Goal: Information Seeking & Learning: Learn about a topic

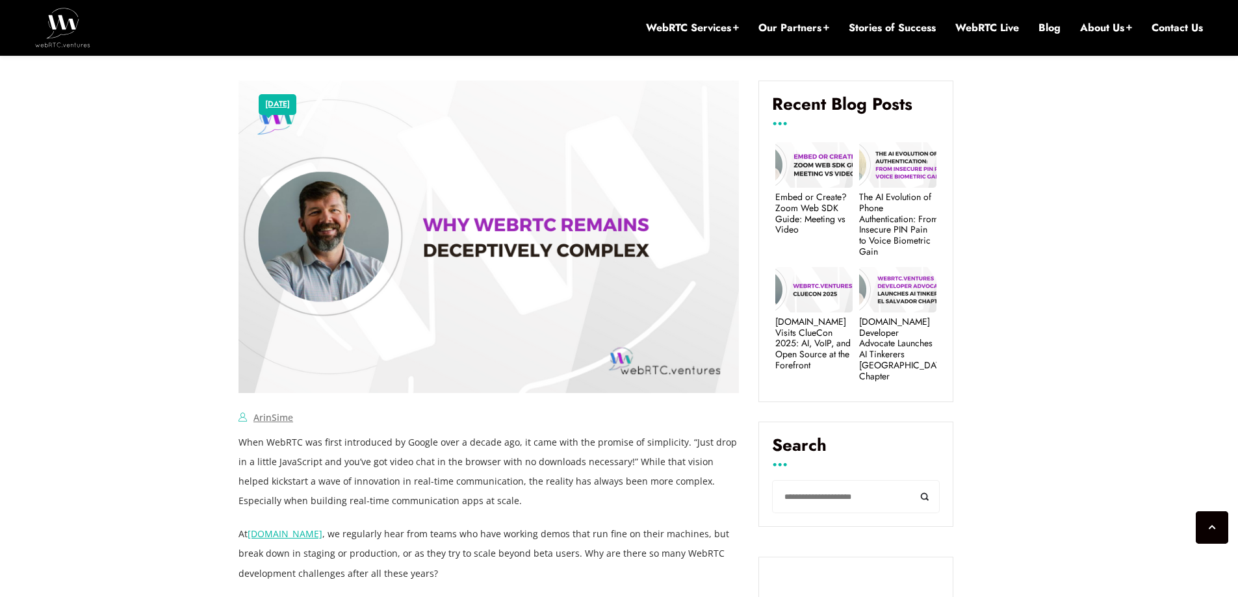
scroll to position [323, 0]
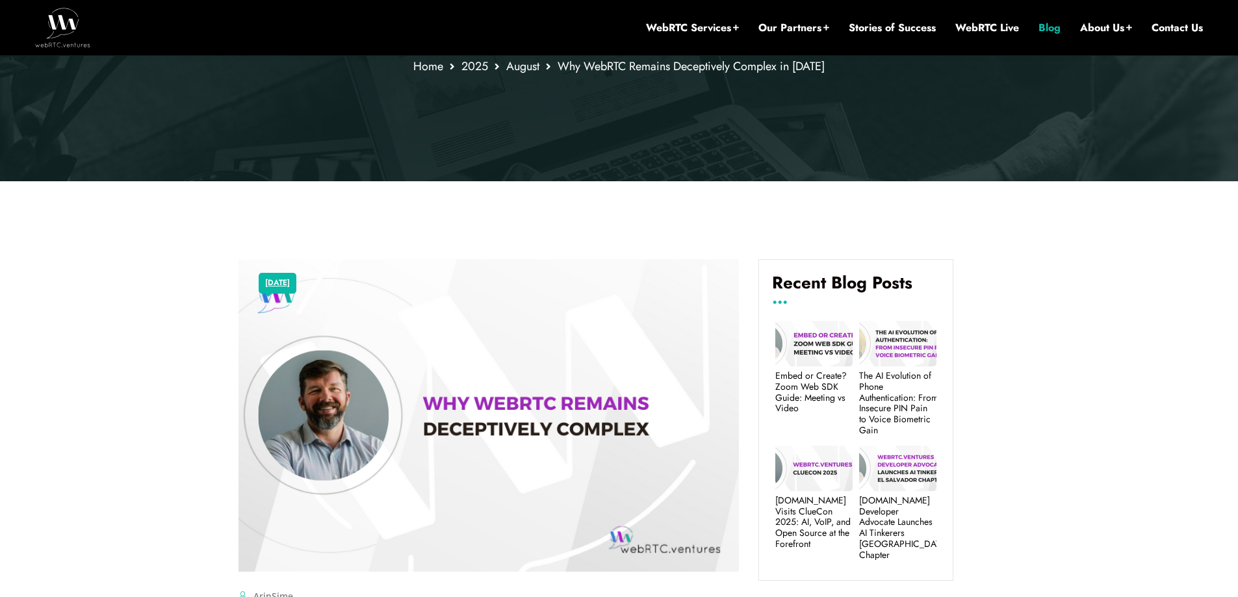
click at [1049, 24] on link "Blog" at bounding box center [1050, 28] width 22 height 14
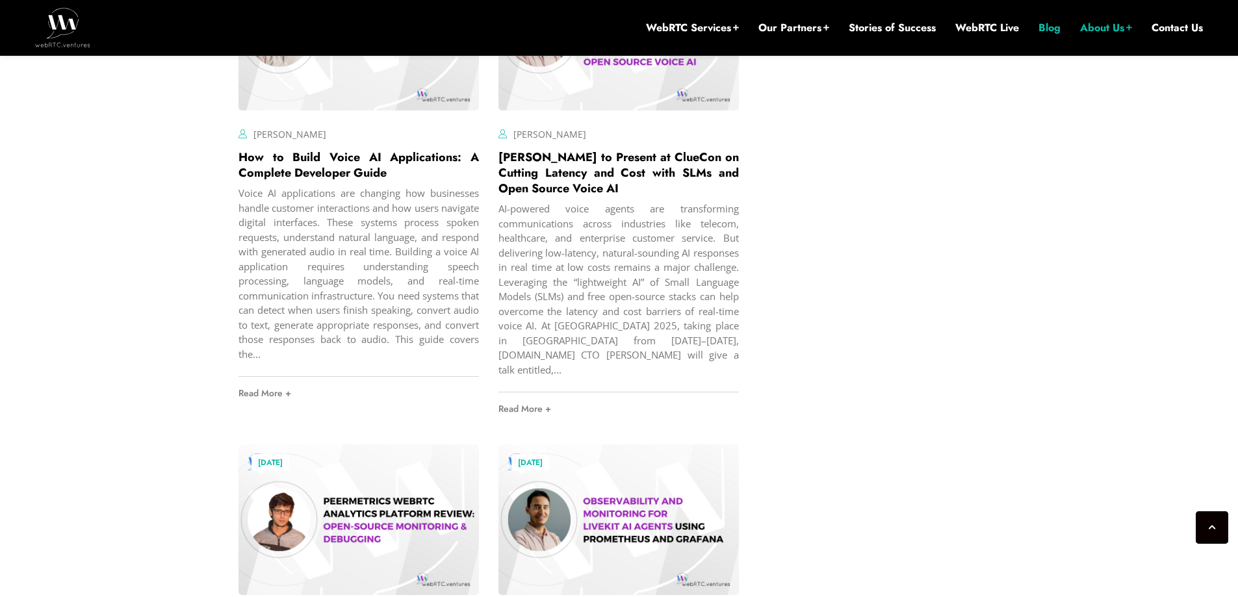
scroll to position [1984, 0]
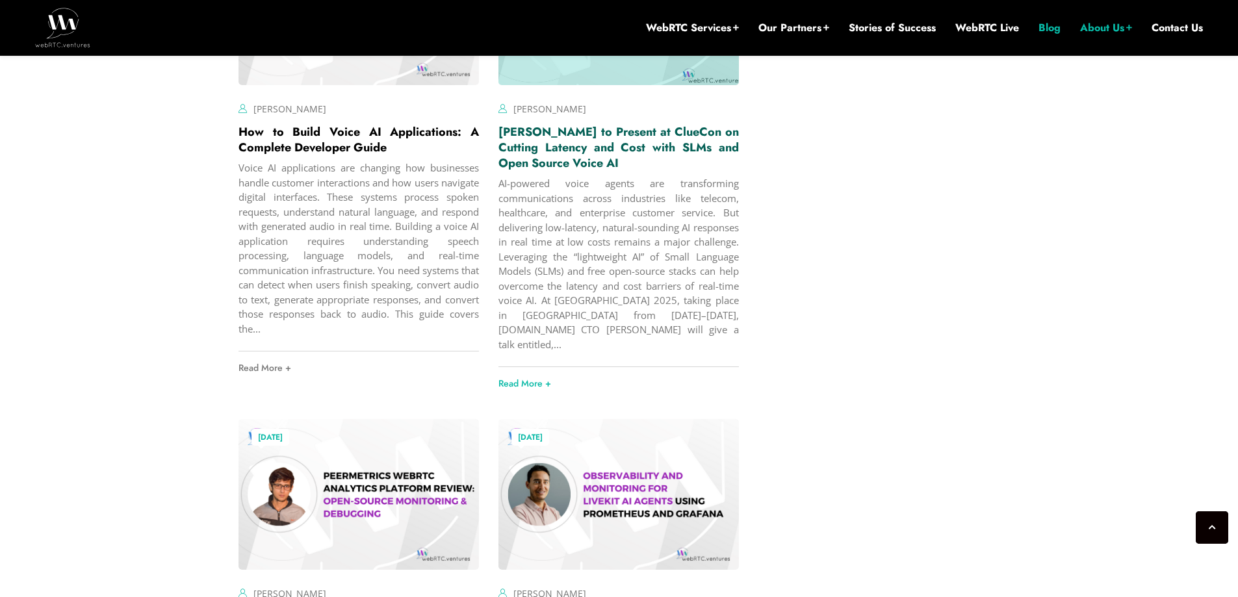
click at [592, 150] on link "[PERSON_NAME] to Present at ClueCon on Cutting Latency and Cost with SLMs and O…" at bounding box center [619, 148] width 241 height 48
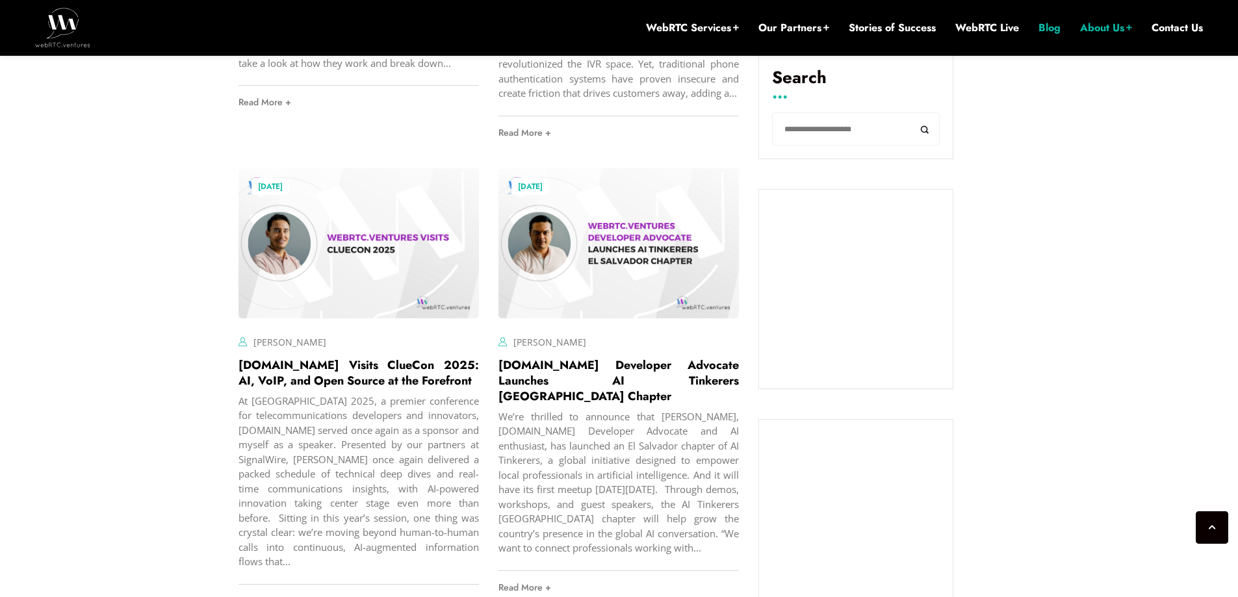
scroll to position [1005, 0]
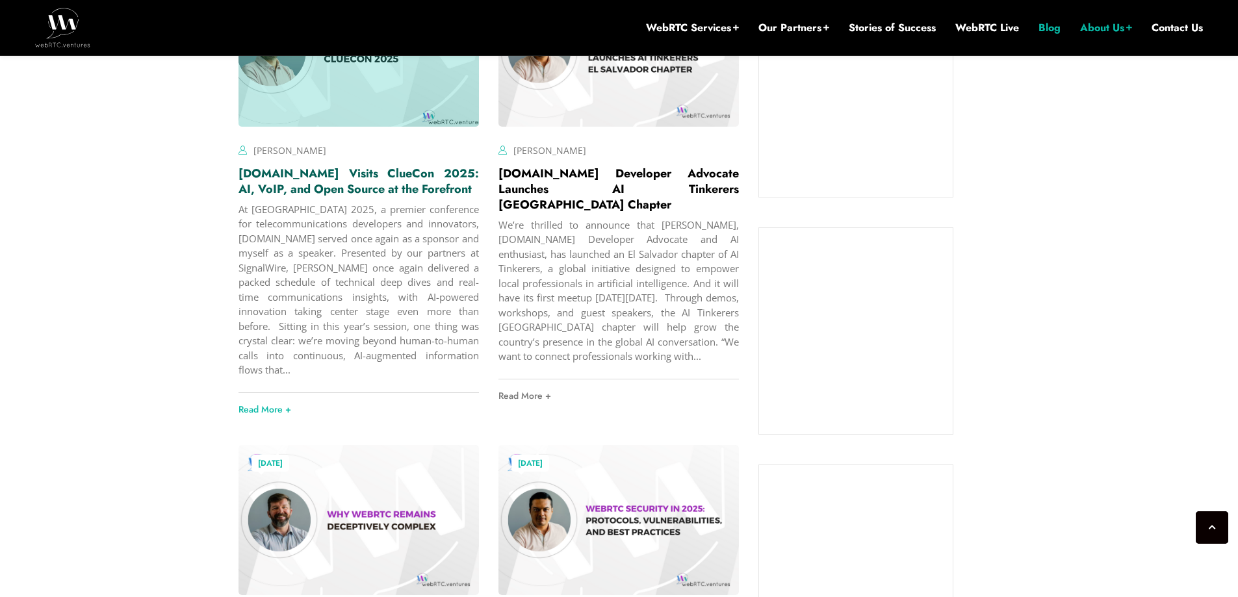
click at [379, 183] on link "[DOMAIN_NAME] Visits ClueCon 2025: AI, VoIP, and Open Source at the Forefront" at bounding box center [359, 181] width 241 height 33
